Goal: Ask a question

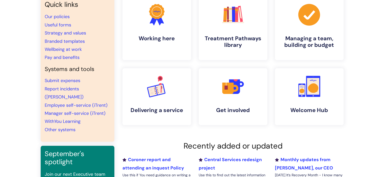
scroll to position [44, 0]
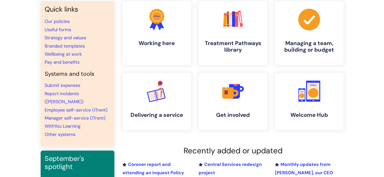
click at [71, 29] on li "Useful forms" at bounding box center [78, 30] width 66 height 8
click at [306, 89] on icon at bounding box center [313, 90] width 14 height 21
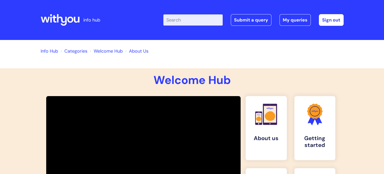
click at [49, 50] on link "Info Hub" at bounding box center [49, 51] width 17 height 6
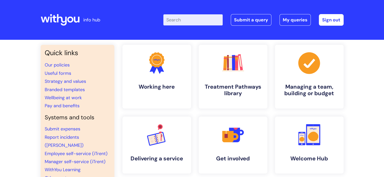
click at [179, 20] on input "Enter your search term here..." at bounding box center [192, 19] width 59 height 11
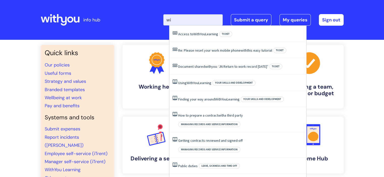
type input "w"
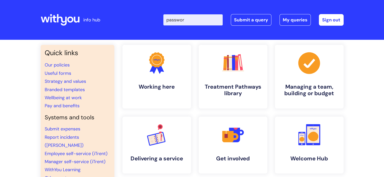
type input "password"
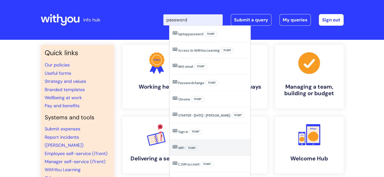
click at [178, 147] on li "WIFI Ticket" at bounding box center [209, 148] width 81 height 16
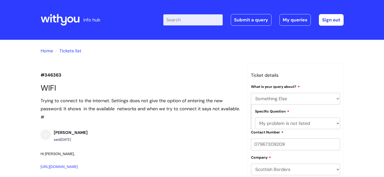
select select "Something Else"
select select "My problem is not listed"
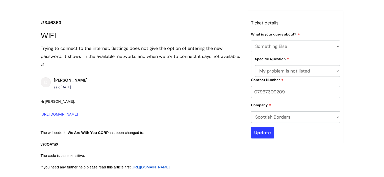
scroll to position [54, 0]
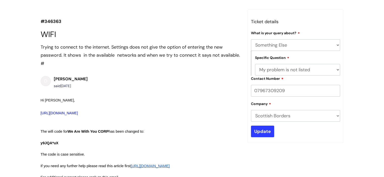
click at [78, 113] on link "[URL][DOMAIN_NAME]" at bounding box center [59, 113] width 37 height 4
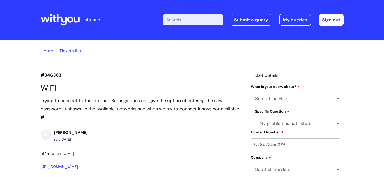
select select "Something Else"
select select "My problem is not listed"
select select "Something Else"
select select "My problem is not listed"
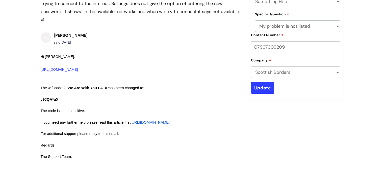
scroll to position [98, 0]
